Goal: Navigation & Orientation: Find specific page/section

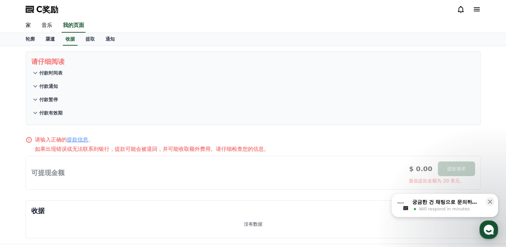
click at [49, 37] on font "渠道" at bounding box center [50, 38] width 9 height 5
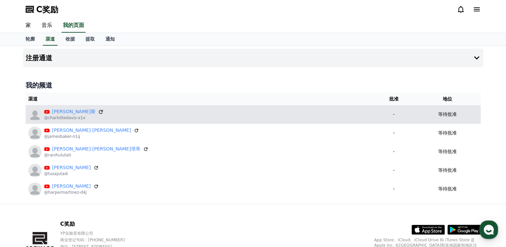
click at [99, 111] on icon at bounding box center [101, 112] width 4 height 4
click at [63, 113] on font "[PERSON_NAME]斯" at bounding box center [73, 111] width 43 height 5
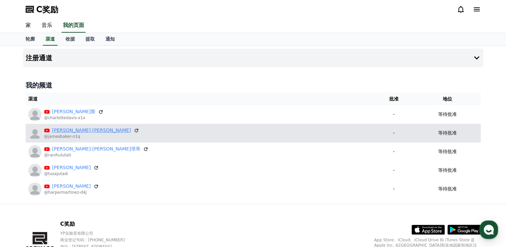
click at [62, 131] on font "[PERSON_NAME]·[PERSON_NAME]" at bounding box center [91, 129] width 79 height 5
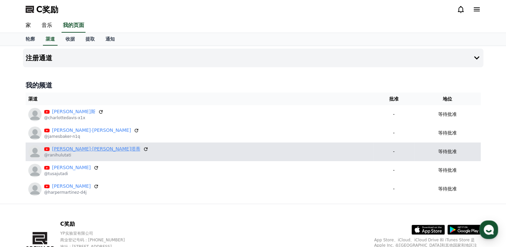
click at [57, 150] on font "[PERSON_NAME]·[PERSON_NAME]塔蒂" at bounding box center [96, 148] width 88 height 5
click at [62, 149] on font "[PERSON_NAME]·[PERSON_NAME]塔蒂" at bounding box center [96, 148] width 88 height 5
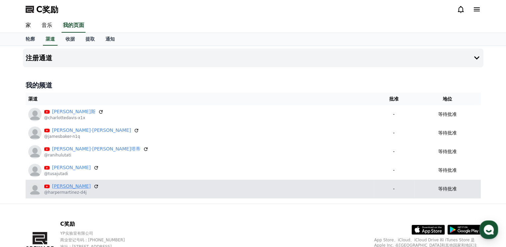
click at [60, 185] on font "[PERSON_NAME]" at bounding box center [71, 185] width 39 height 5
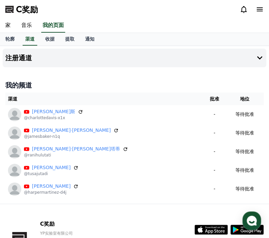
drag, startPoint x: 249, startPoint y: 178, endPoint x: 265, endPoint y: 214, distance: 39.6
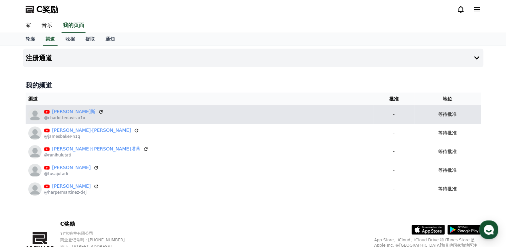
drag, startPoint x: 112, startPoint y: 112, endPoint x: 103, endPoint y: 115, distance: 9.7
click at [103, 115] on div "[PERSON_NAME] @charlottedavis-x1x" at bounding box center [199, 114] width 343 height 13
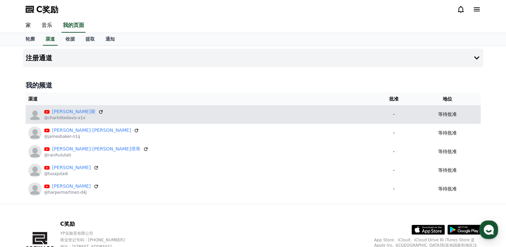
click at [119, 112] on div "[PERSON_NAME] @charlottedavis-x1x" at bounding box center [199, 114] width 343 height 13
click at [67, 113] on font "[PERSON_NAME]斯" at bounding box center [73, 111] width 43 height 5
